Goal: Book appointment/travel/reservation

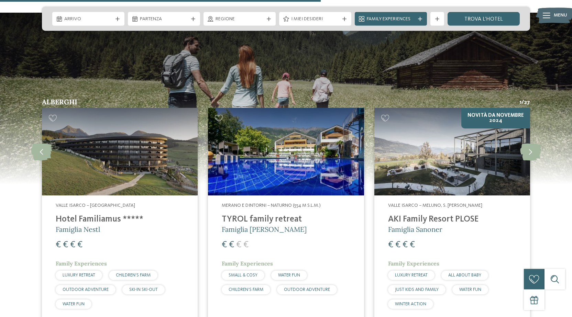
scroll to position [1786, 0]
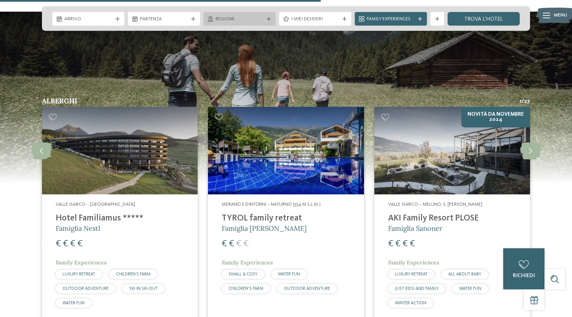
click at [230, 19] on span "Regione" at bounding box center [240, 19] width 48 height 7
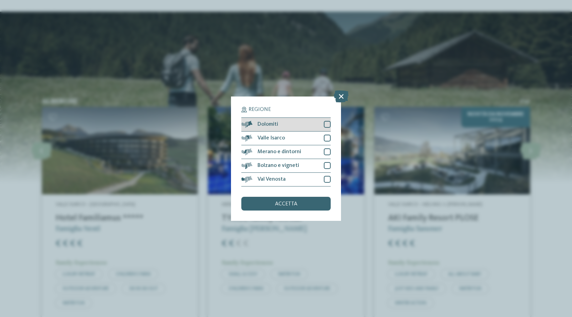
click at [330, 126] on div at bounding box center [327, 124] width 7 height 7
click at [296, 204] on span "accetta" at bounding box center [286, 204] width 22 height 6
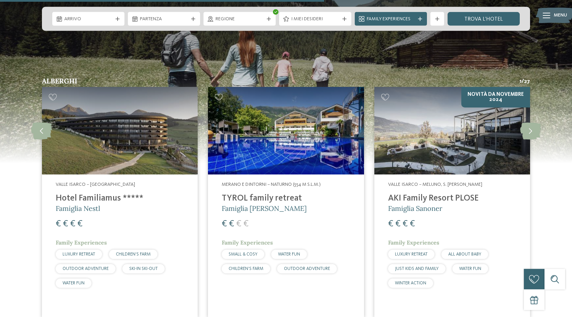
scroll to position [1805, 0]
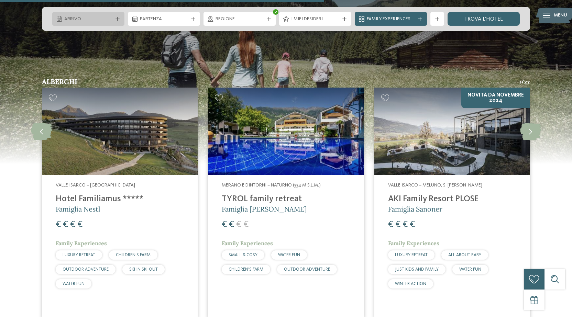
click at [104, 16] on div "Arrivo" at bounding box center [89, 19] width 52 height 8
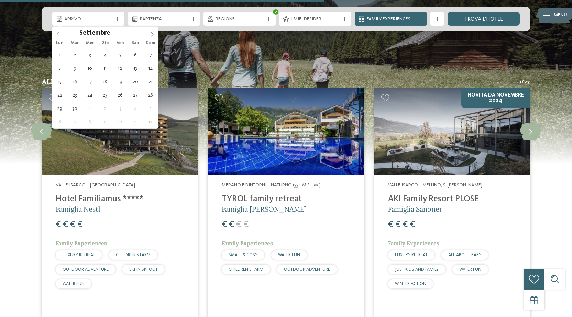
click at [151, 33] on icon at bounding box center [152, 34] width 5 height 5
type div "26.12.2025"
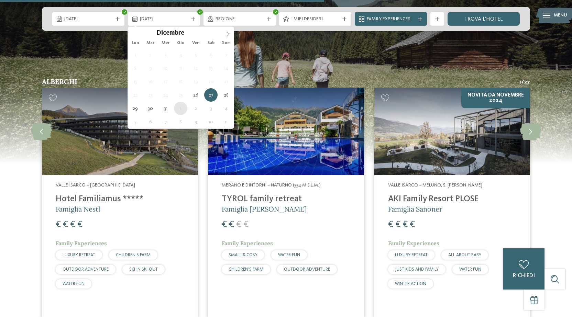
type div "01.01.2026"
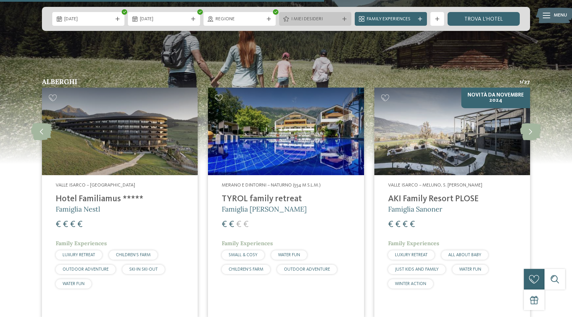
click at [307, 16] on span "I miei desideri" at bounding box center [315, 19] width 48 height 7
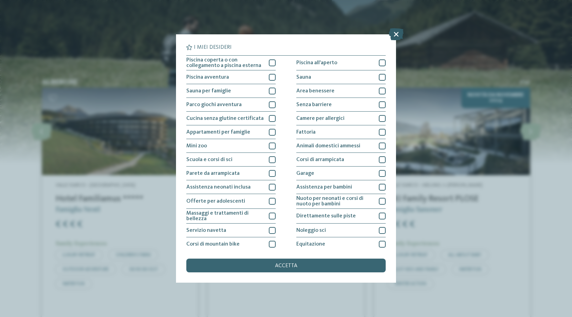
click at [399, 34] on icon at bounding box center [396, 34] width 15 height 12
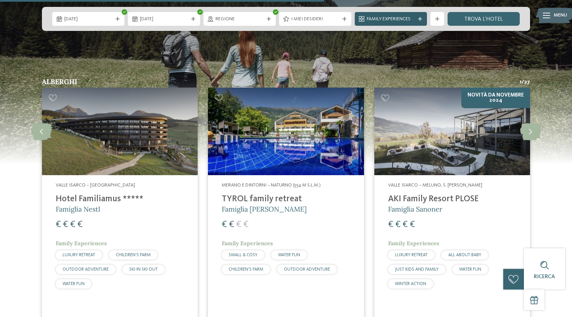
click at [419, 18] on icon at bounding box center [420, 19] width 4 height 4
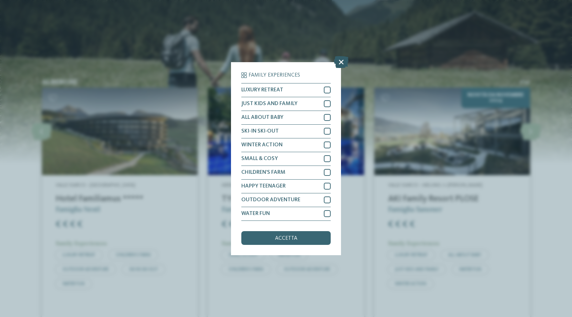
click at [341, 62] on icon at bounding box center [341, 62] width 15 height 12
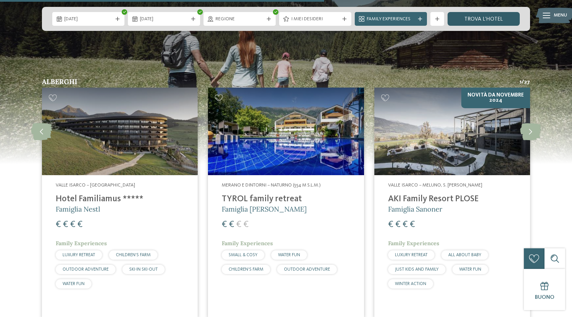
click at [498, 20] on link "trova l’hotel" at bounding box center [484, 19] width 72 height 14
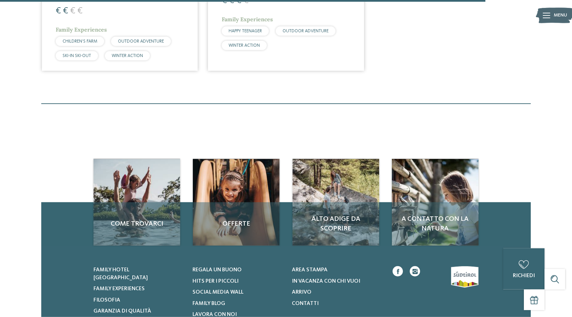
scroll to position [869, 0]
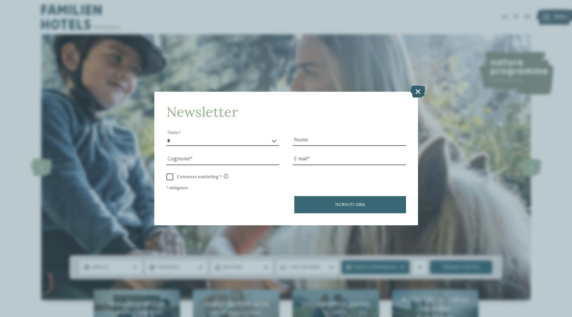
click at [423, 94] on icon at bounding box center [418, 92] width 15 height 12
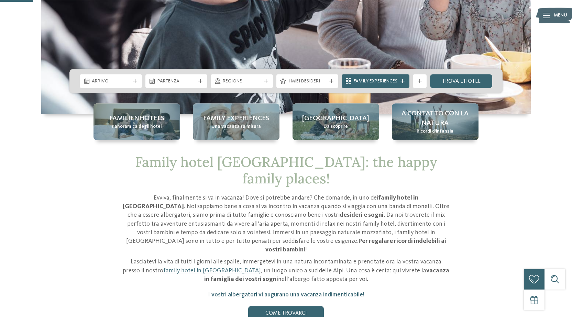
scroll to position [186, 0]
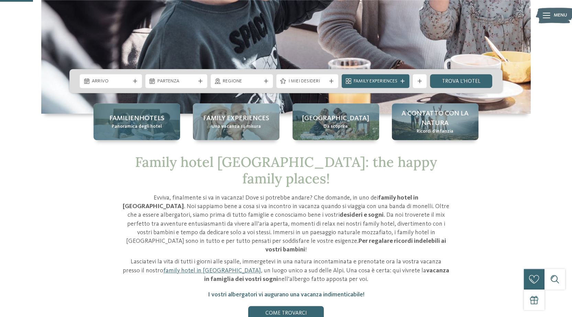
click at [133, 121] on span "Familienhotels" at bounding box center [136, 119] width 55 height 10
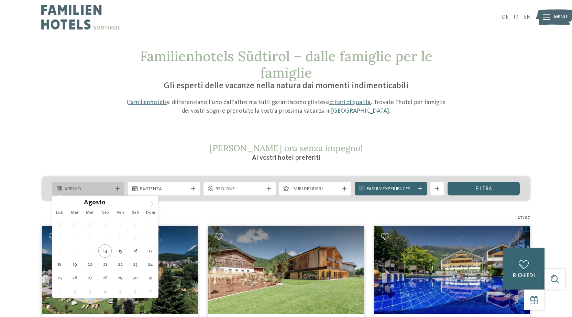
click at [117, 188] on icon at bounding box center [118, 189] width 4 height 4
click at [154, 206] on icon at bounding box center [152, 204] width 5 height 5
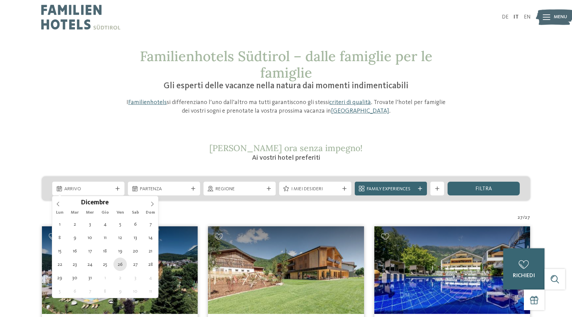
type div "26.12.2025"
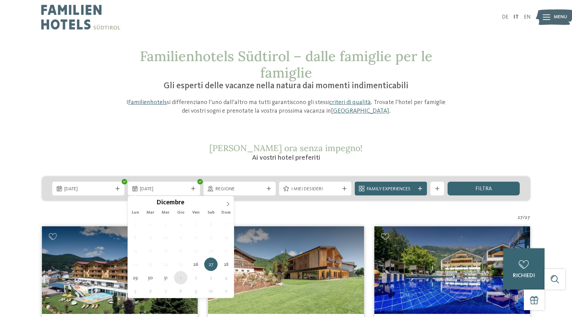
type div "01.01.2026"
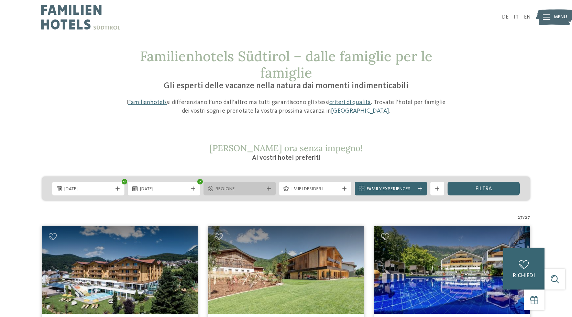
click at [248, 194] on div "Regione" at bounding box center [240, 189] width 72 height 14
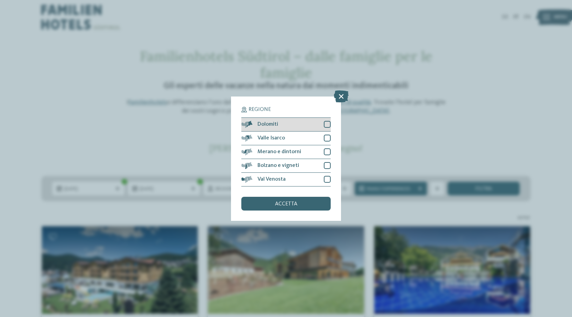
click at [327, 124] on div at bounding box center [327, 124] width 7 height 7
click at [293, 200] on div "accetta" at bounding box center [285, 204] width 89 height 14
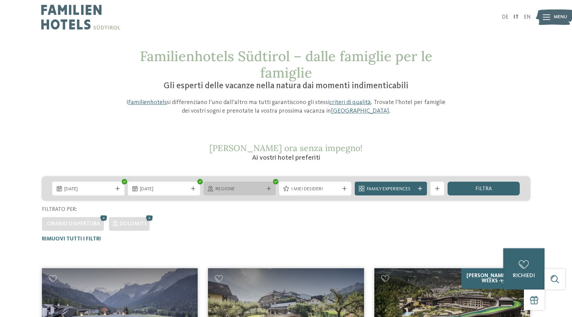
click at [249, 189] on span "Regione" at bounding box center [240, 189] width 48 height 7
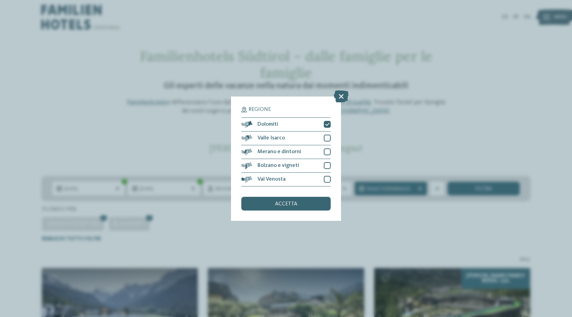
click at [367, 222] on div "Regione Dolomiti" at bounding box center [286, 158] width 572 height 317
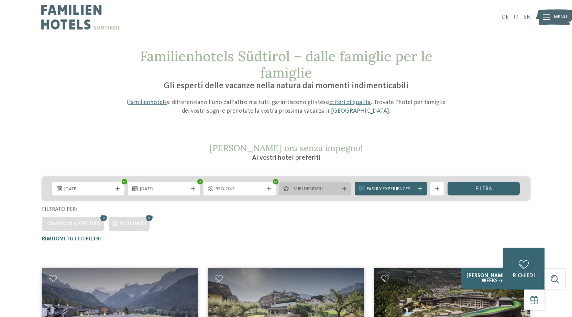
click at [335, 193] on div "I miei desideri" at bounding box center [315, 189] width 72 height 14
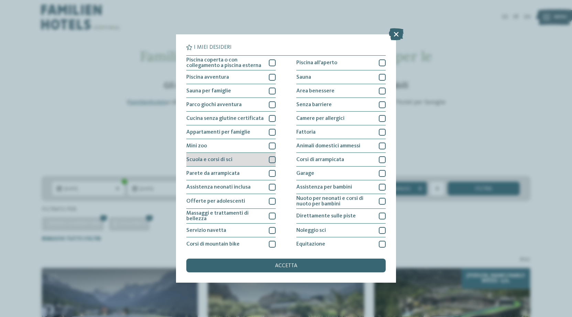
click at [266, 161] on div "Scuola e corsi di sci" at bounding box center [230, 160] width 89 height 14
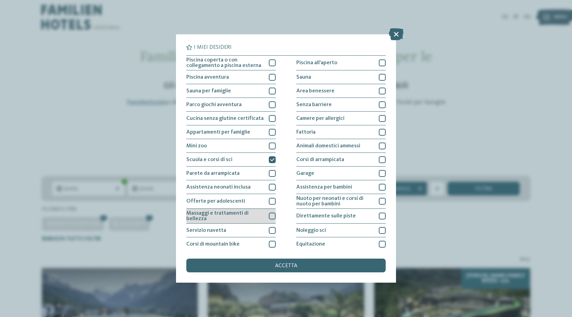
click at [271, 216] on div at bounding box center [272, 216] width 7 height 7
click at [271, 216] on icon at bounding box center [272, 216] width 4 height 4
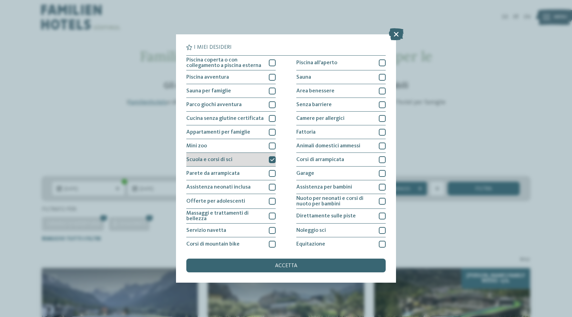
click at [273, 161] on icon at bounding box center [272, 160] width 4 height 4
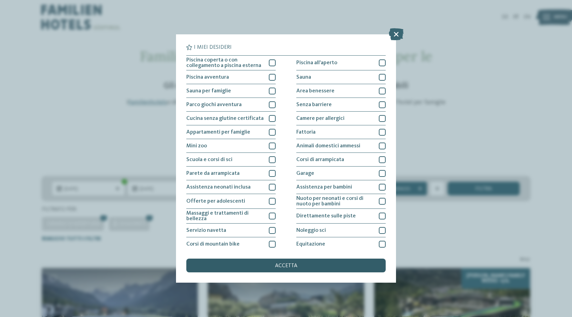
click at [295, 262] on div "accetta" at bounding box center [285, 266] width 199 height 14
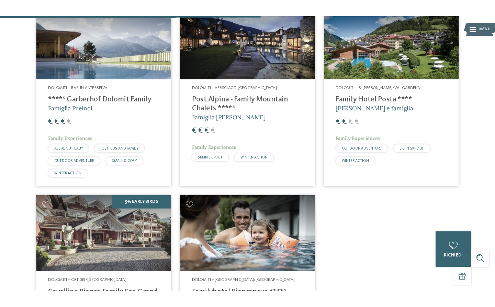
scroll to position [525, 0]
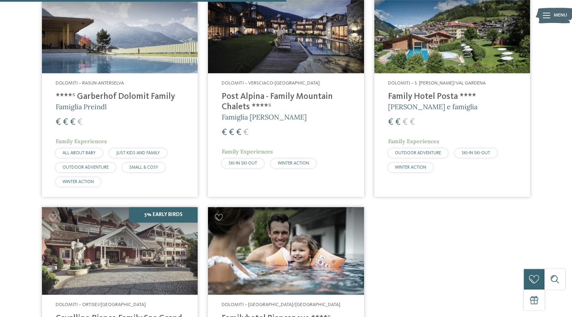
click at [429, 95] on h4 "Family Hotel Posta ****" at bounding box center [452, 97] width 128 height 10
click at [14, 39] on div "8 / 27 Dolomiti – Sesto Family Resort Rainer ****ˢ Famiglia Rainer € € € €" at bounding box center [286, 83] width 571 height 702
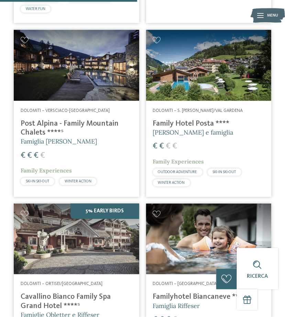
scroll to position [581, 0]
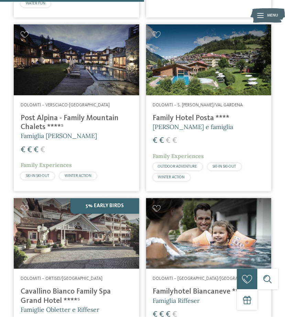
click at [247, 113] on h4 "Family Hotel Posta ****" at bounding box center [209, 117] width 112 height 9
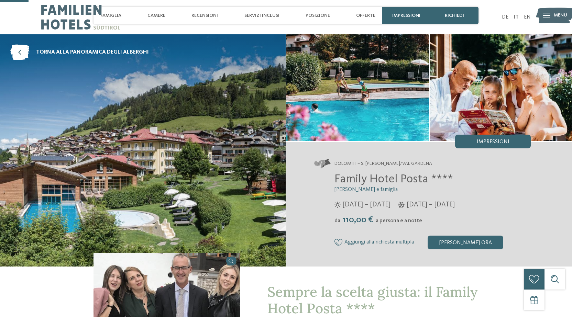
scroll to position [113, 0]
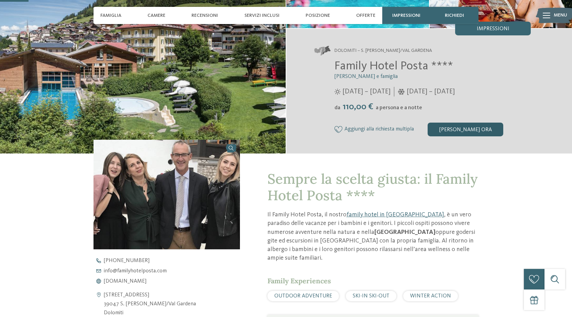
click at [454, 128] on div "[PERSON_NAME] ora" at bounding box center [466, 130] width 76 height 14
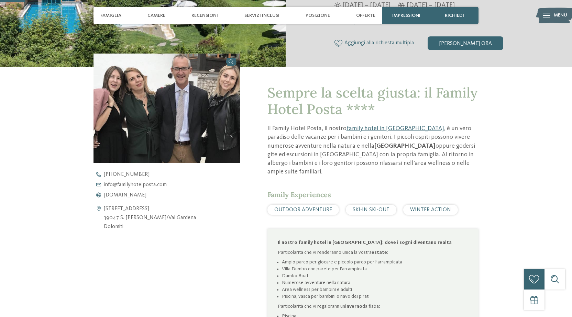
scroll to position [0, 0]
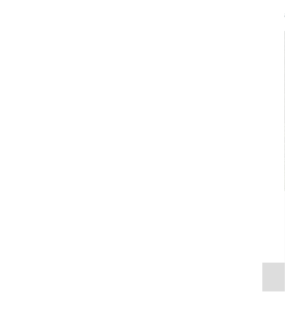
drag, startPoint x: 0, startPoint y: 0, endPoint x: 57, endPoint y: 209, distance: 216.5
click at [57, 209] on div "Dolomiti – S. [PERSON_NAME]/Val Gardena Family Hotel Posta **** [PERSON_NAME] e…" at bounding box center [142, 241] width 285 height 99
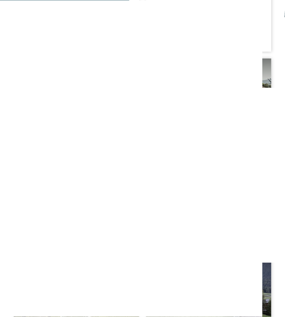
scroll to position [528, 0]
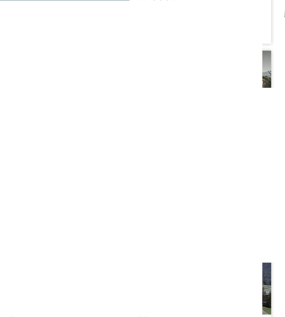
drag, startPoint x: 142, startPoint y: 142, endPoint x: 160, endPoint y: 160, distance: 24.8
click at [160, 160] on div "Dolomiti – Selva/Val Gardena Familyhotel Biancaneve ****ˢ Famiglia Riffeser € €…" at bounding box center [142, 65] width 264 height 753
click at [141, 151] on article "Dolomiti – Valdaora Fameli ****ˢ Famiglia Gasser € € € €" at bounding box center [76, 143] width 132 height 193
click at [190, 140] on h4 "Cavallino Bianco Family Spa Grand Hotel ****ˢ" at bounding box center [209, 148] width 112 height 18
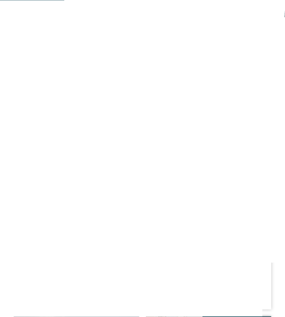
scroll to position [259, 0]
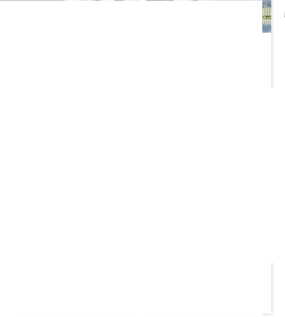
click at [91, 56] on h4 "Familyhotel Biancaneve ****ˢ" at bounding box center [77, 55] width 112 height 9
click at [79, 58] on h4 "Familyhotel Biancaneve ****ˢ" at bounding box center [77, 55] width 112 height 9
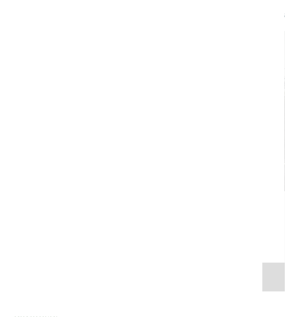
drag, startPoint x: 0, startPoint y: 0, endPoint x: 61, endPoint y: 209, distance: 217.3
click at [61, 209] on div "Dolomiti – Ortisei/[GEOGRAPHIC_DATA] Cavallino Bianco Family Spa [GEOGRAPHIC_DA…" at bounding box center [142, 241] width 285 height 99
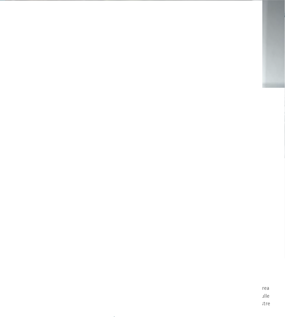
scroll to position [33, 0]
drag, startPoint x: 156, startPoint y: 192, endPoint x: 61, endPoint y: 175, distance: 96.8
click at [61, 175] on div "Dolomiti – [GEOGRAPHIC_DATA]/[GEOGRAPHIC_DATA] Familyhotel Biancaneve ****ˢ Fam…" at bounding box center [142, 208] width 285 height 99
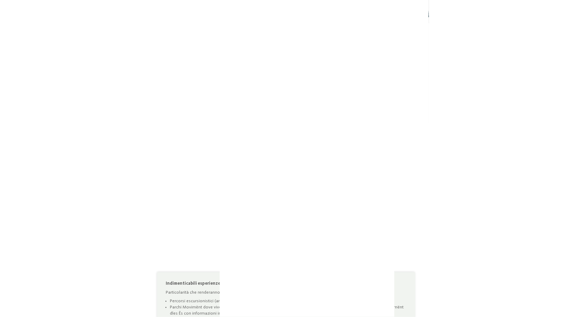
scroll to position [168, 0]
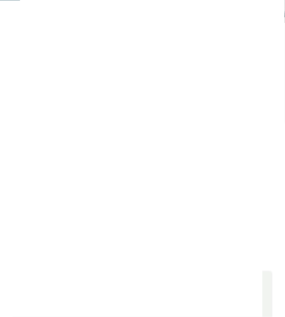
click at [152, 171] on link "family hotel in [PERSON_NAME]" at bounding box center [189, 174] width 74 height 6
drag, startPoint x: 147, startPoint y: 56, endPoint x: 59, endPoint y: 40, distance: 88.9
click at [59, 40] on div "Dolomiti – Corvara – Alta Badia Movi Family Apart-Hotel Andrea Varallo e il suo…" at bounding box center [142, 73] width 285 height 99
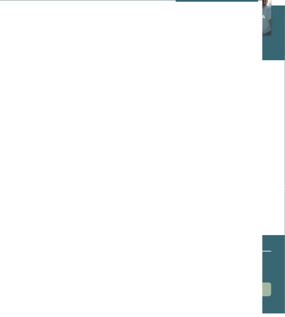
scroll to position [876, 0]
